Goal: Entertainment & Leisure: Consume media (video, audio)

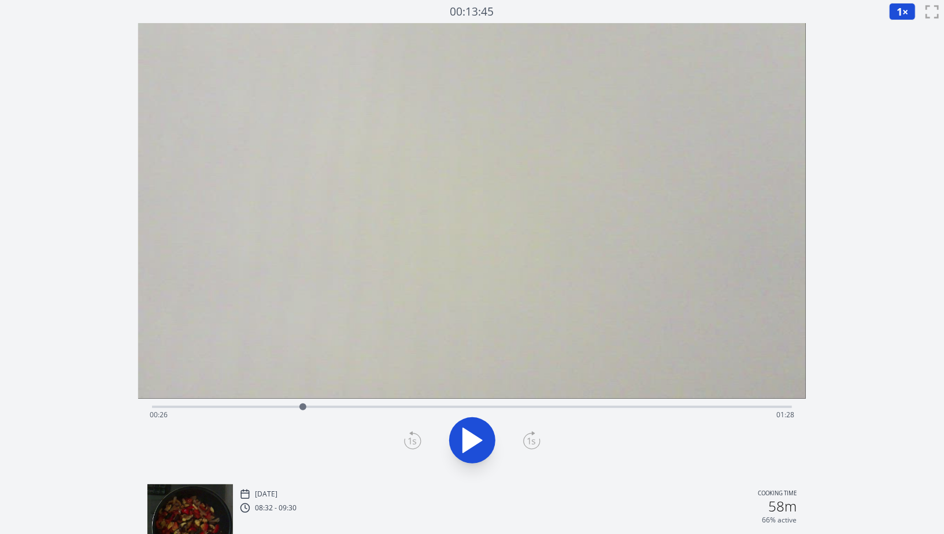
drag, startPoint x: 309, startPoint y: 407, endPoint x: 303, endPoint y: 408, distance: 6.5
click at [303, 408] on div at bounding box center [302, 406] width 7 height 7
click at [480, 428] on icon at bounding box center [478, 440] width 6 height 25
drag, startPoint x: 309, startPoint y: 411, endPoint x: 303, endPoint y: 411, distance: 5.8
click at [303, 411] on div at bounding box center [302, 406] width 17 height 17
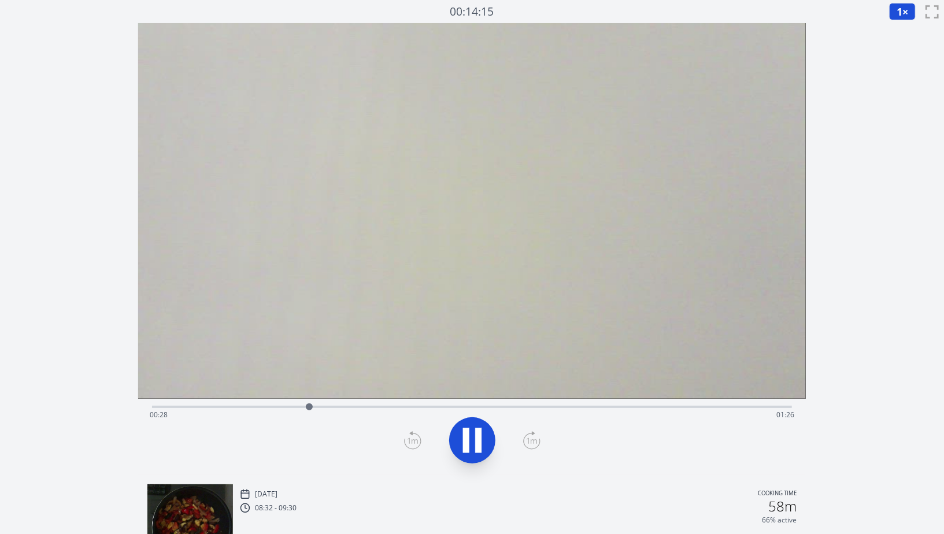
click at [480, 401] on div "Time elapsed: 00:28 Time remaining: 01:26" at bounding box center [472, 406] width 640 height 14
click at [477, 410] on div at bounding box center [481, 406] width 17 height 17
click at [541, 411] on div "Time elapsed: 00:58 Time remaining: 00:56" at bounding box center [472, 415] width 644 height 18
click at [603, 411] on div "Time elapsed: 01:09 Time remaining: 00:45" at bounding box center [472, 415] width 644 height 18
click at [665, 410] on div "Time elapsed: 01:20 Time remaining: 00:33" at bounding box center [472, 415] width 644 height 18
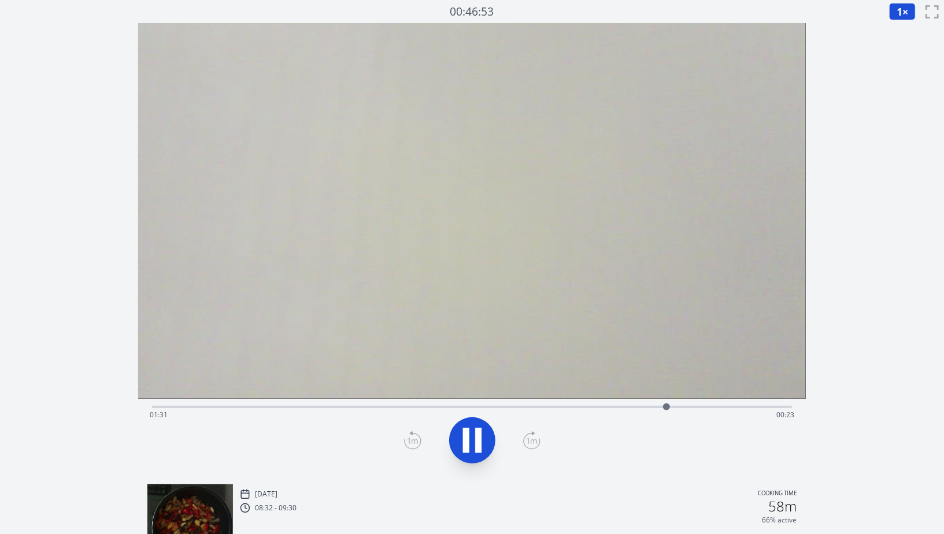
click at [727, 403] on div "Time elapsed: 01:31 Time remaining: 00:23" at bounding box center [472, 406] width 640 height 14
click at [769, 407] on div "Time elapsed: 01:43 Time remaining: 00:10" at bounding box center [472, 415] width 644 height 18
click at [483, 443] on icon at bounding box center [472, 440] width 32 height 32
click at [776, 411] on div at bounding box center [775, 406] width 17 height 17
click at [555, 409] on div "Time elapsed: 01:52 Time remaining: 00:02" at bounding box center [472, 415] width 644 height 18
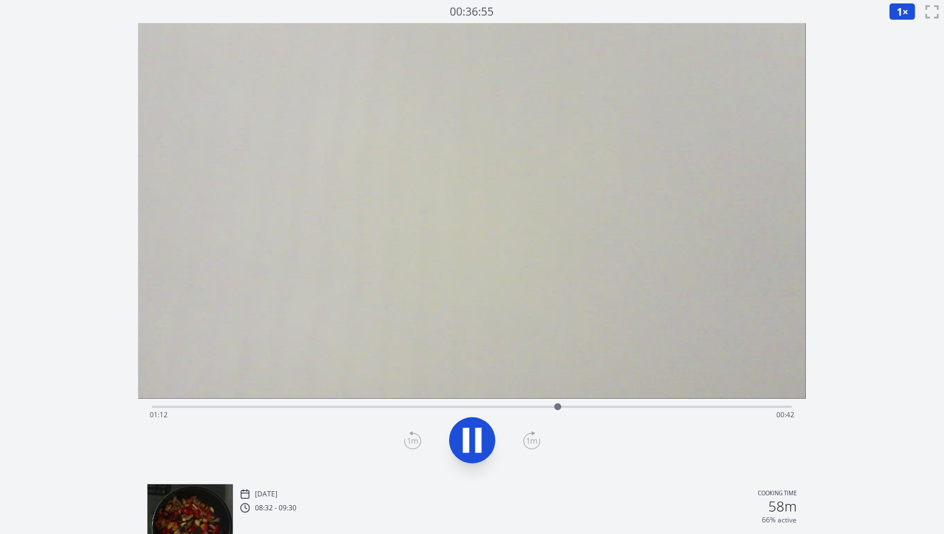
click at [648, 413] on div "Time elapsed: 01:12 Time remaining: 00:42" at bounding box center [472, 415] width 644 height 18
drag, startPoint x: 632, startPoint y: 406, endPoint x: 721, endPoint y: 409, distance: 88.5
click at [721, 409] on div "Time elapsed: 01:28 Time remaining: 00:25" at bounding box center [472, 415] width 644 height 18
click at [694, 409] on div "Time elapsed: 01:41 Time remaining: 00:13" at bounding box center [472, 415] width 644 height 18
drag, startPoint x: 702, startPoint y: 406, endPoint x: 784, endPoint y: 403, distance: 82.1
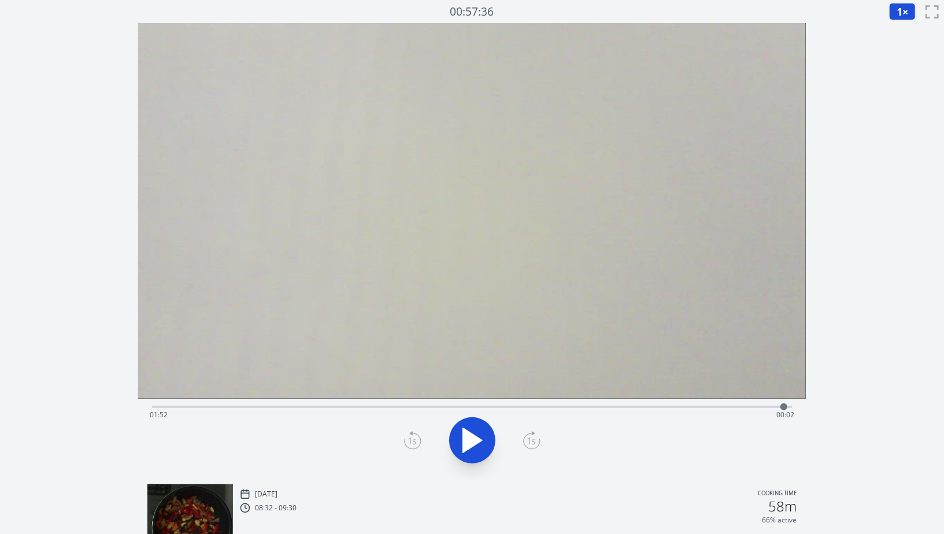
click at [784, 403] on div at bounding box center [783, 406] width 7 height 7
click at [472, 448] on icon at bounding box center [472, 440] width 32 height 32
drag, startPoint x: 787, startPoint y: 407, endPoint x: 783, endPoint y: 412, distance: 6.6
click at [783, 412] on div at bounding box center [782, 406] width 17 height 17
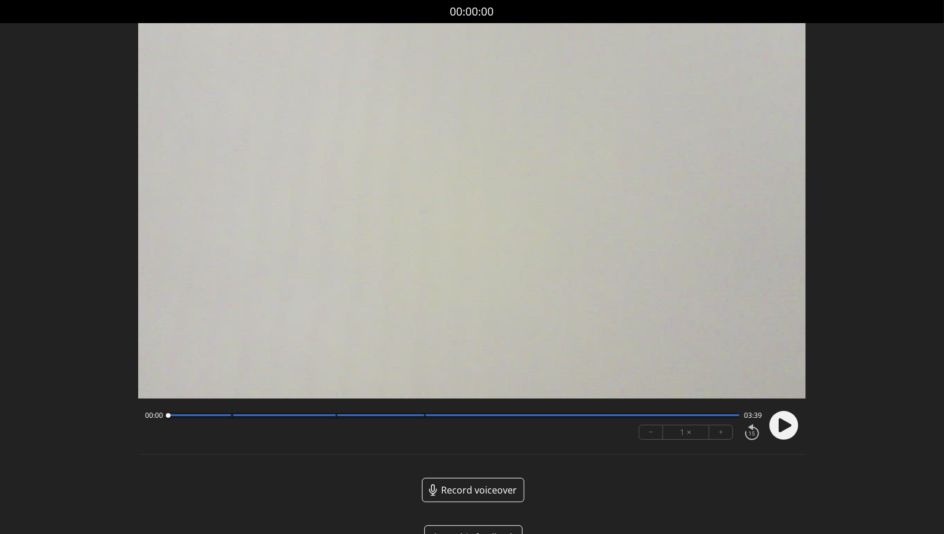
click at [237, 420] on div "00:00 03:39" at bounding box center [453, 415] width 617 height 9
click at [234, 416] on div at bounding box center [454, 416] width 572 height 6
click at [336, 417] on div at bounding box center [454, 416] width 572 height 6
click at [344, 416] on div at bounding box center [380, 415] width 87 height 2
click at [430, 413] on div at bounding box center [454, 416] width 572 height 6
